Goal: Navigation & Orientation: Find specific page/section

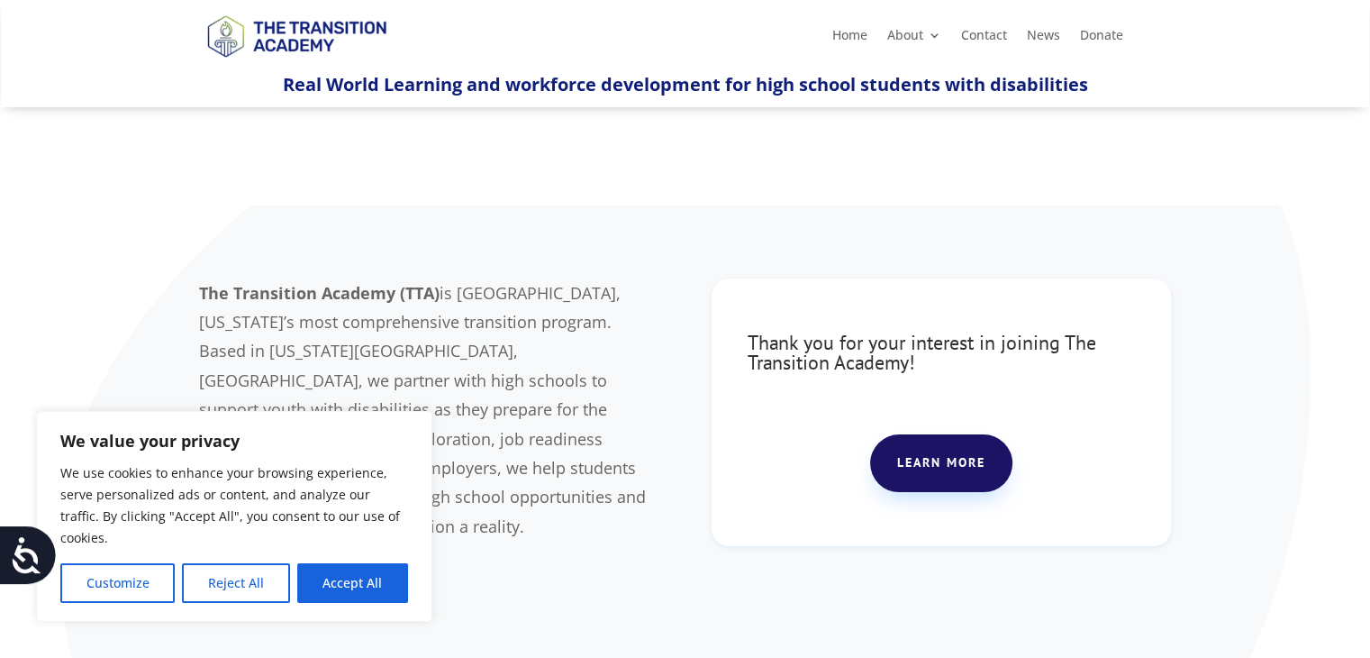
drag, startPoint x: 362, startPoint y: 579, endPoint x: 386, endPoint y: 571, distance: 25.6
click at [363, 578] on button "Accept All" at bounding box center [352, 583] width 111 height 40
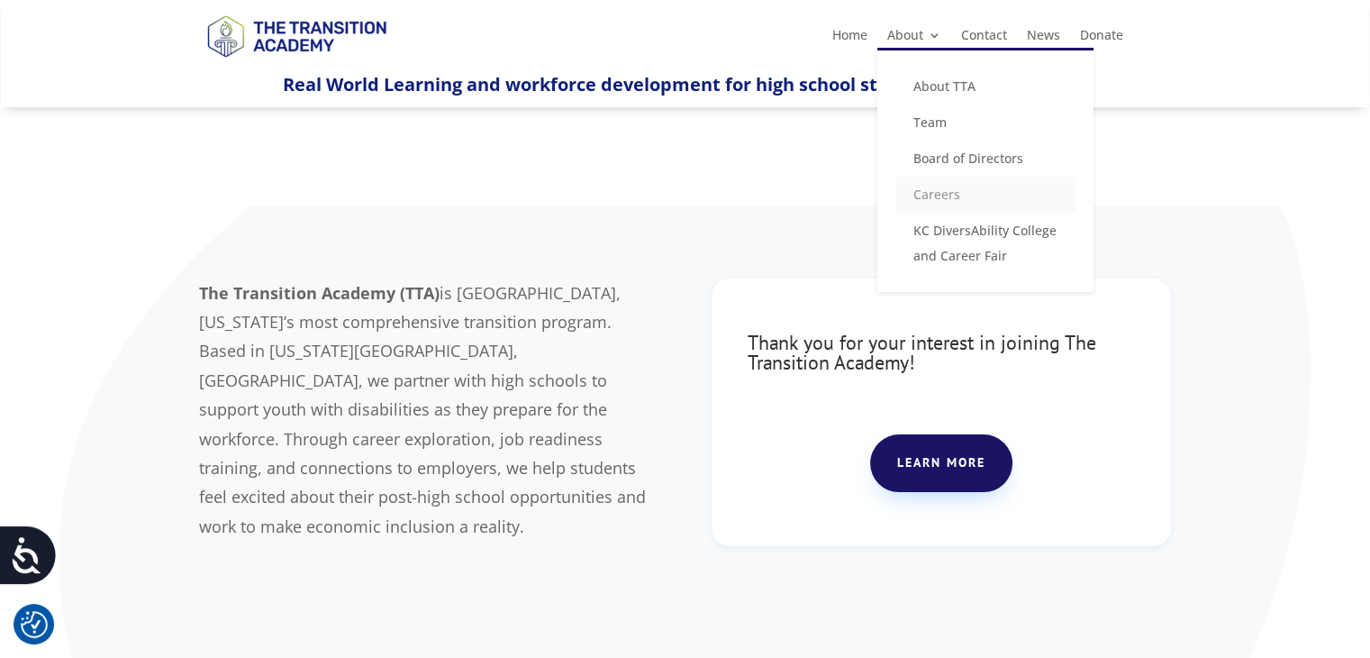
click at [946, 193] on link "Careers" at bounding box center [985, 195] width 180 height 36
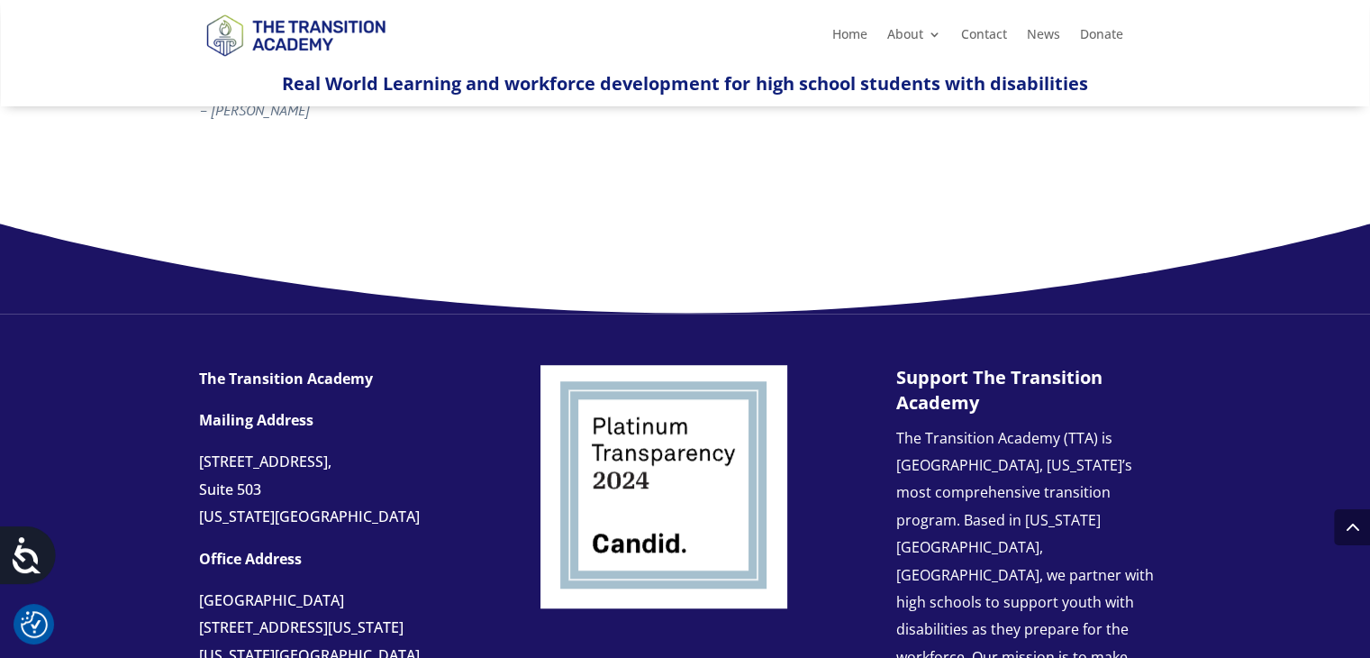
scroll to position [1261, 0]
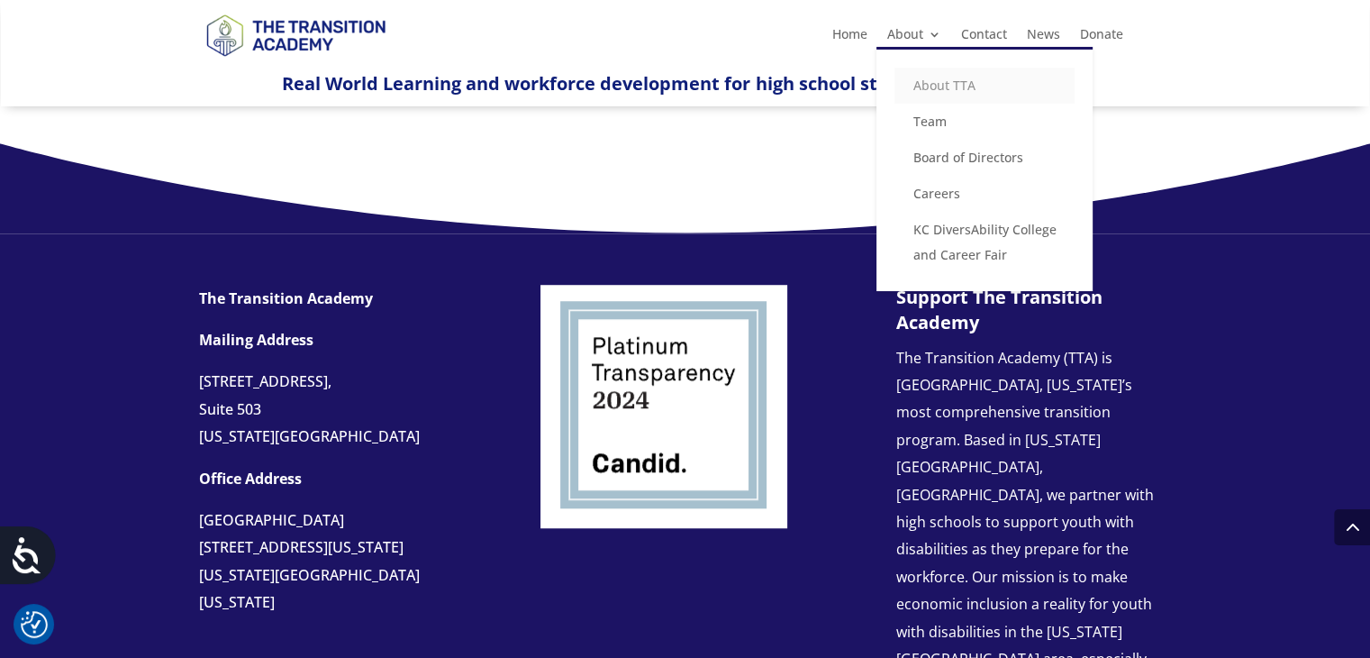
click at [924, 86] on link "About TTA" at bounding box center [984, 86] width 180 height 36
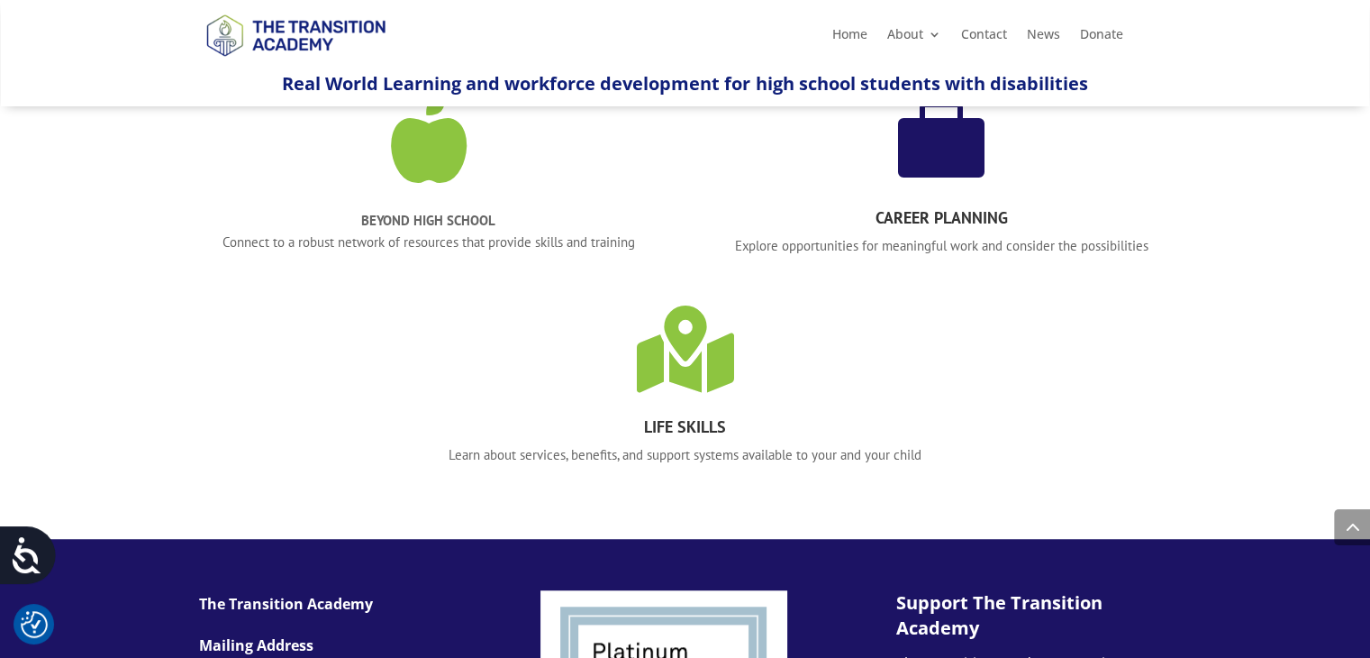
scroll to position [1441, 0]
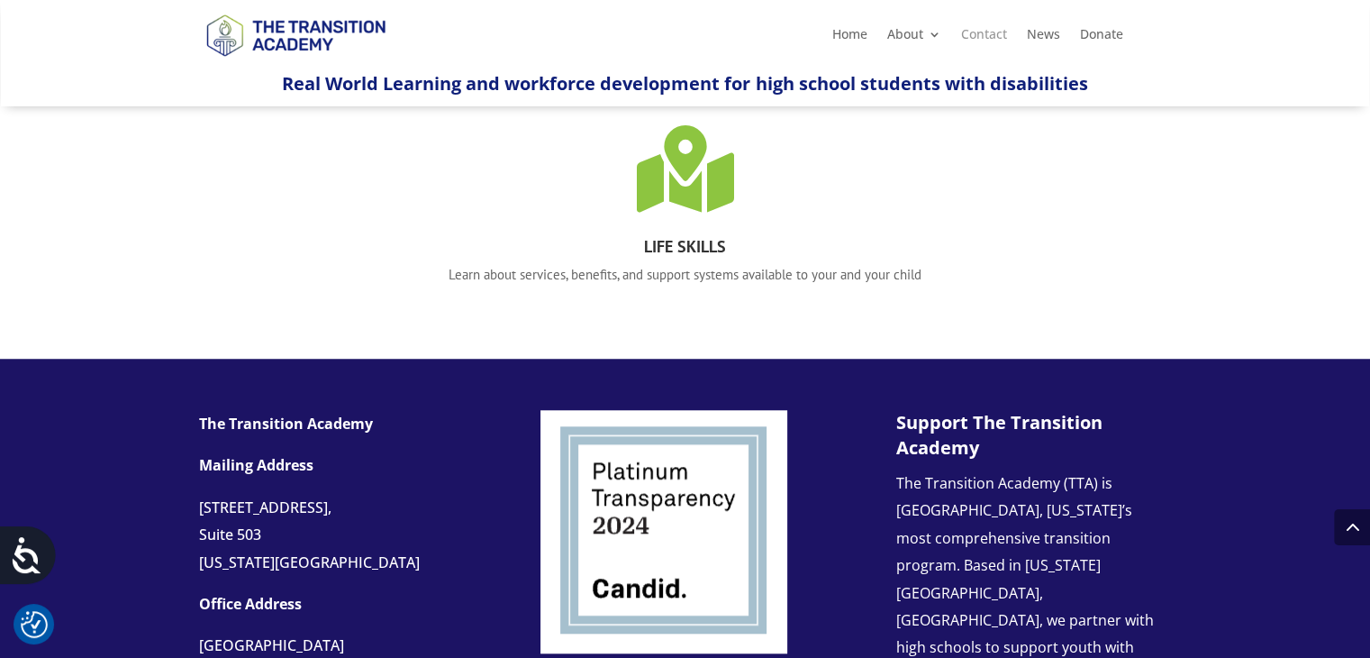
click at [981, 33] on link "Contact" at bounding box center [983, 38] width 46 height 20
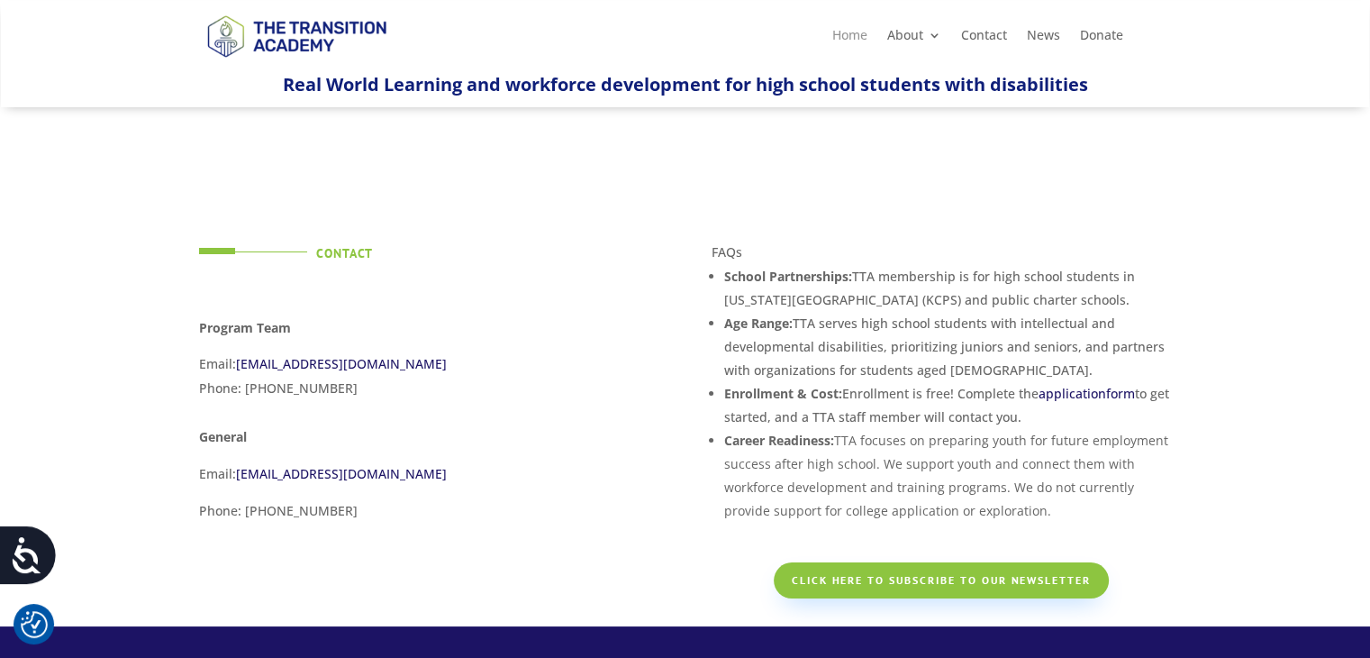
click at [853, 40] on link "Home" at bounding box center [849, 39] width 35 height 20
